Goal: Task Accomplishment & Management: Complete application form

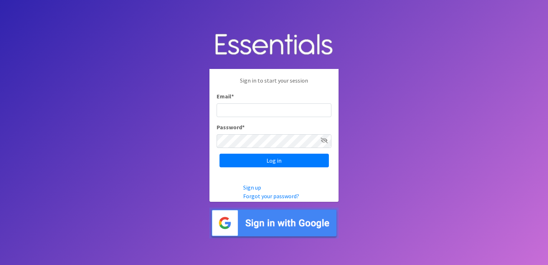
click at [286, 223] on img at bounding box center [273, 222] width 129 height 31
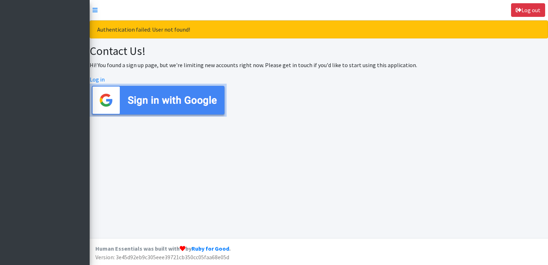
click at [144, 96] on img at bounding box center [158, 100] width 137 height 33
